Goal: Information Seeking & Learning: Learn about a topic

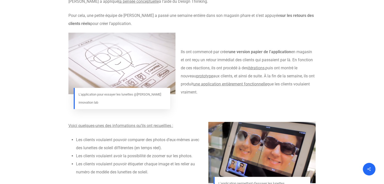
scroll to position [1186, 0]
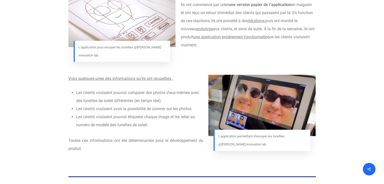
click at [133, 31] on img at bounding box center [121, 17] width 107 height 62
click at [128, 31] on img at bounding box center [121, 17] width 107 height 62
click at [120, 15] on img at bounding box center [121, 17] width 107 height 62
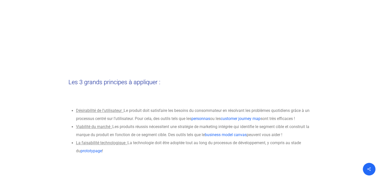
scroll to position [2598, 0]
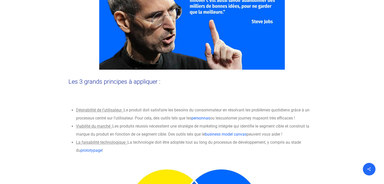
click at [258, 121] on link "customer journey map" at bounding box center [240, 118] width 40 height 5
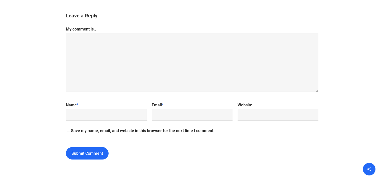
scroll to position [3210, 0]
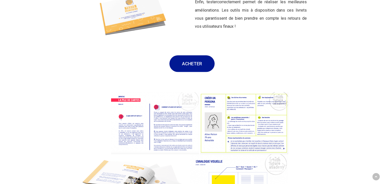
scroll to position [991, 0]
